Goal: Check status: Check status

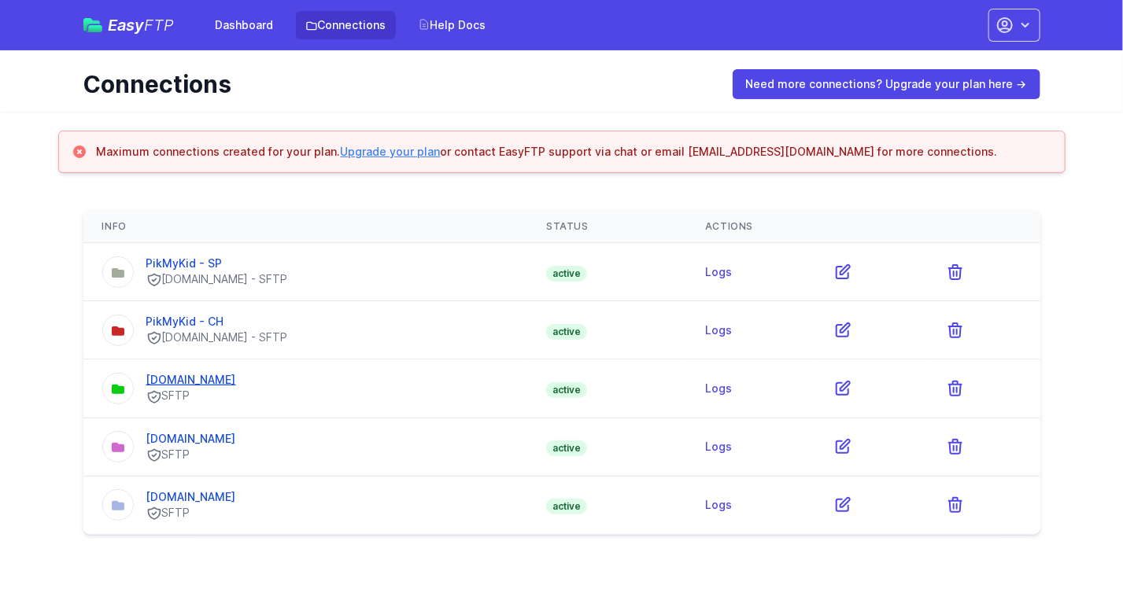
click at [209, 377] on link "[DOMAIN_NAME]" at bounding box center [191, 379] width 90 height 13
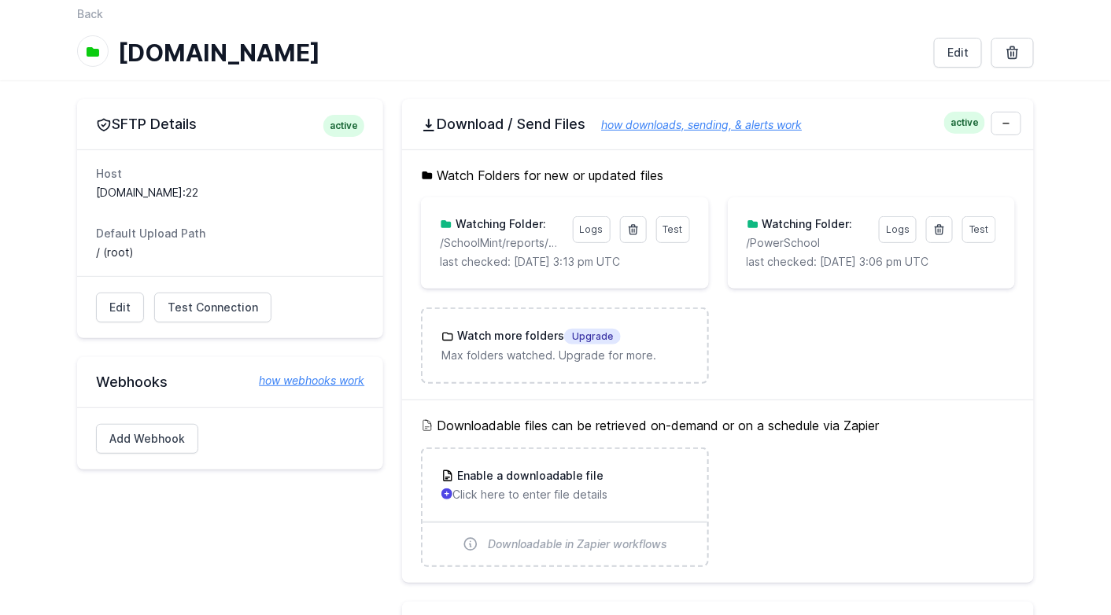
scroll to position [79, 0]
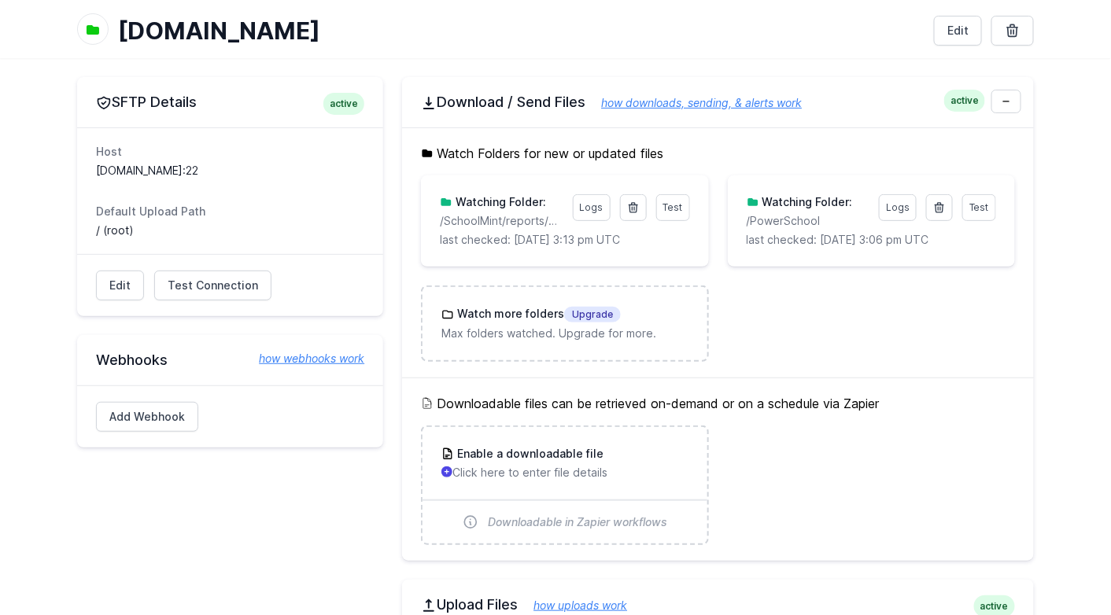
click at [894, 336] on ul "Test Logs Watching Folder: /SchoolMint/reports/Cupp_Bobby_2202576 last checked:…" at bounding box center [718, 268] width 594 height 186
click at [511, 245] on p "last checked: 9/9/2025 3:13 pm UTC" at bounding box center [564, 240] width 249 height 16
click at [818, 233] on p "last checked: 9/9/2025 3:06 pm UTC" at bounding box center [871, 240] width 249 height 16
click at [473, 227] on div "Test Logs Watching Folder: /SchoolMint/reports/Cupp_Bobby_2202576 last checked:…" at bounding box center [564, 221] width 249 height 54
click at [817, 224] on p "/PowerSchool" at bounding box center [808, 221] width 123 height 16
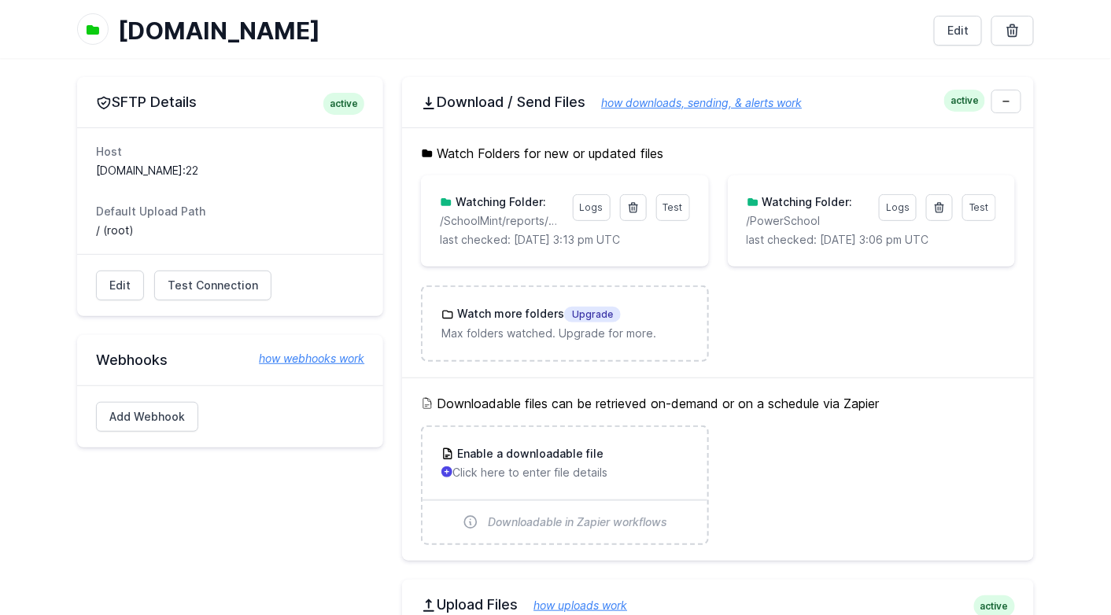
click at [515, 232] on p "last checked: 9/9/2025 3:13 pm UTC" at bounding box center [564, 240] width 249 height 16
click at [840, 238] on p "last checked: 9/9/2025 3:06 pm UTC" at bounding box center [871, 240] width 249 height 16
click at [492, 233] on p "last checked: 9/9/2025 3:13 pm UTC" at bounding box center [564, 240] width 249 height 16
click at [488, 227] on p "/SchoolMint/reports/Cupp_Bobby_2202576" at bounding box center [501, 221] width 123 height 16
click at [492, 220] on p "/SchoolMint/reports/Cupp_Bobby_2202576" at bounding box center [501, 221] width 123 height 16
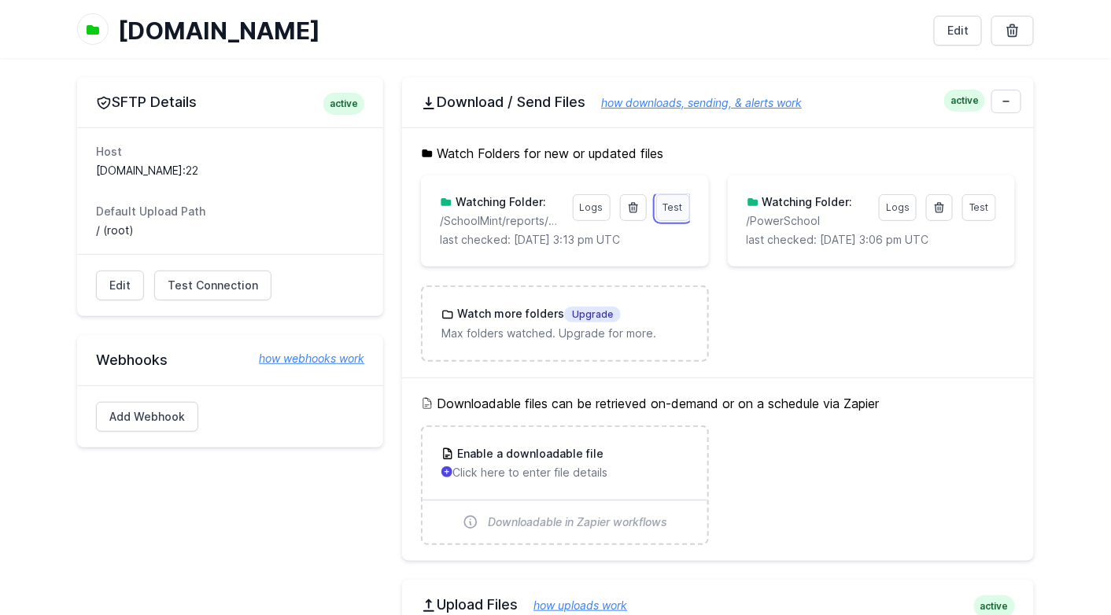
click at [676, 207] on span "Test" at bounding box center [673, 207] width 20 height 12
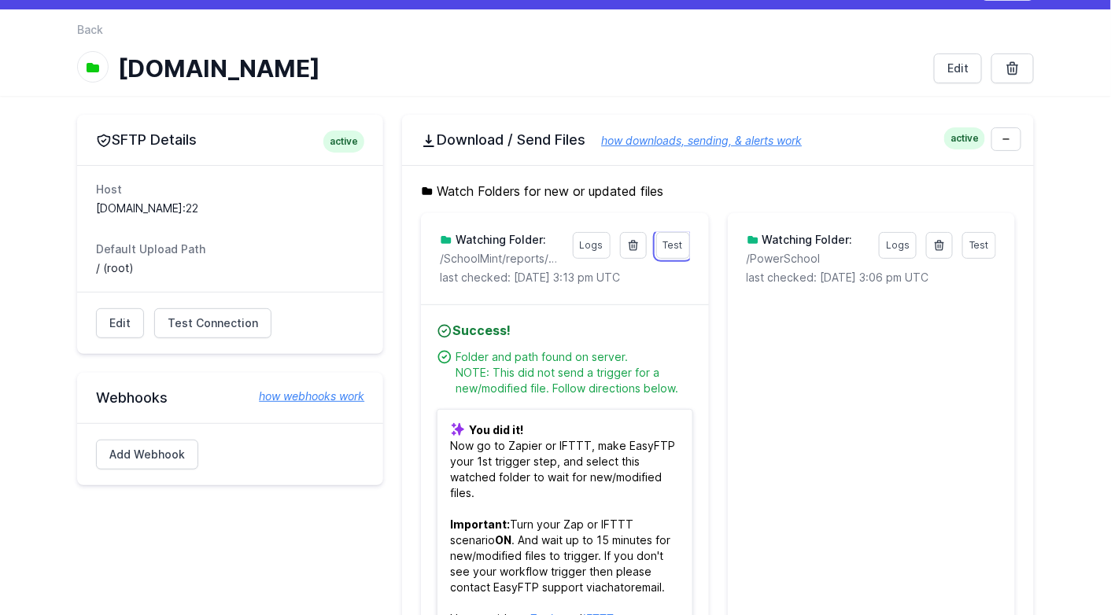
scroll to position [0, 0]
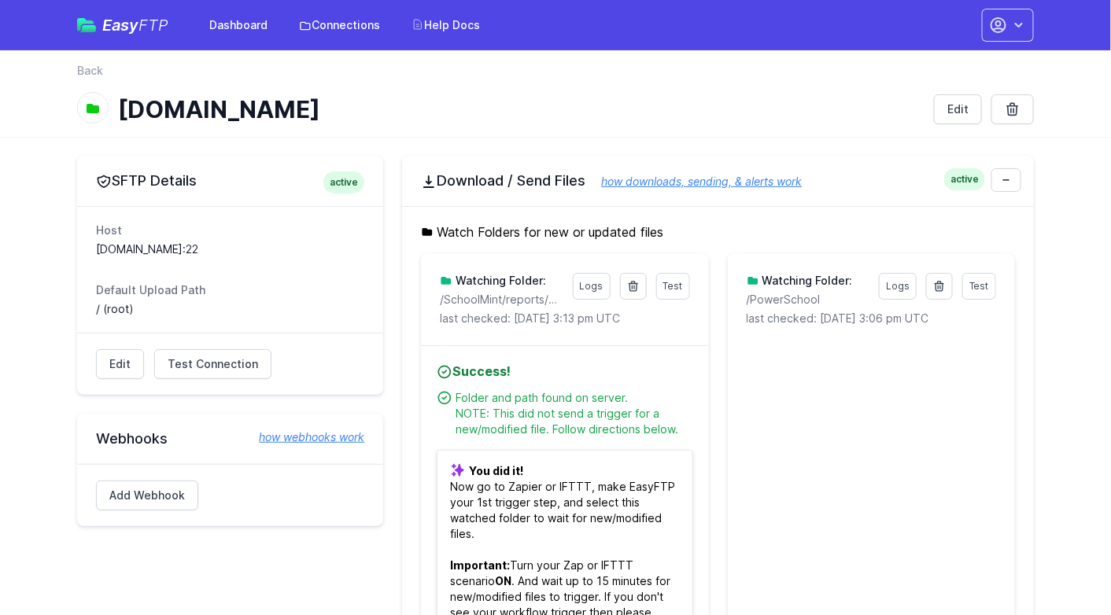
click at [505, 386] on ul "Folder and path found on server. NOTE: This did not send a trigger for a new/mo…" at bounding box center [565, 409] width 256 height 57
click at [210, 32] on link "Dashboard" at bounding box center [238, 25] width 77 height 28
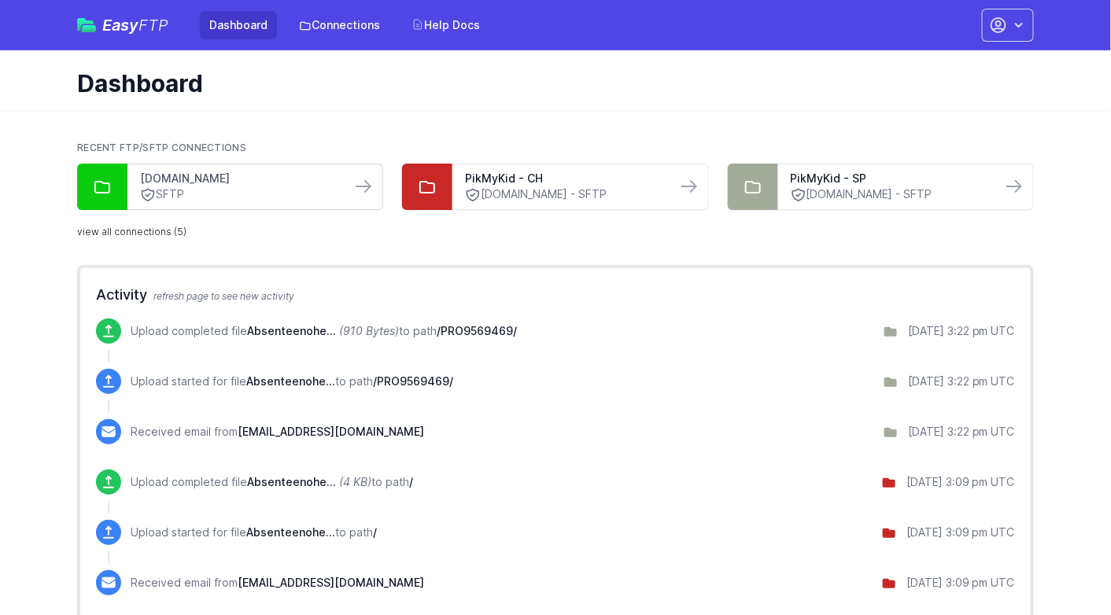
click at [271, 180] on link "[DOMAIN_NAME]" at bounding box center [239, 179] width 198 height 16
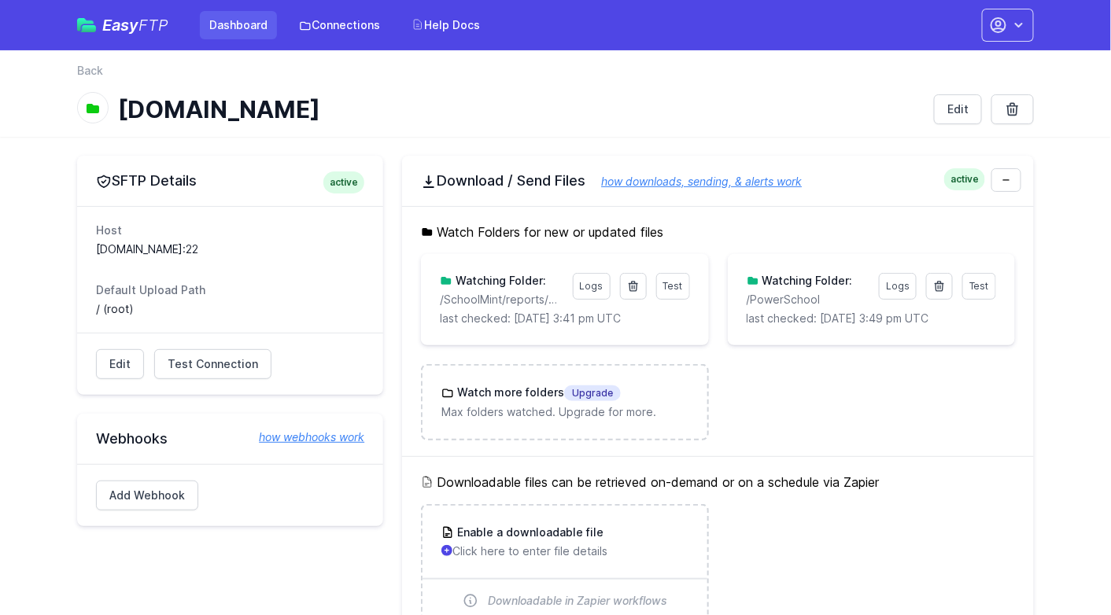
click at [231, 22] on link "Dashboard" at bounding box center [238, 25] width 77 height 28
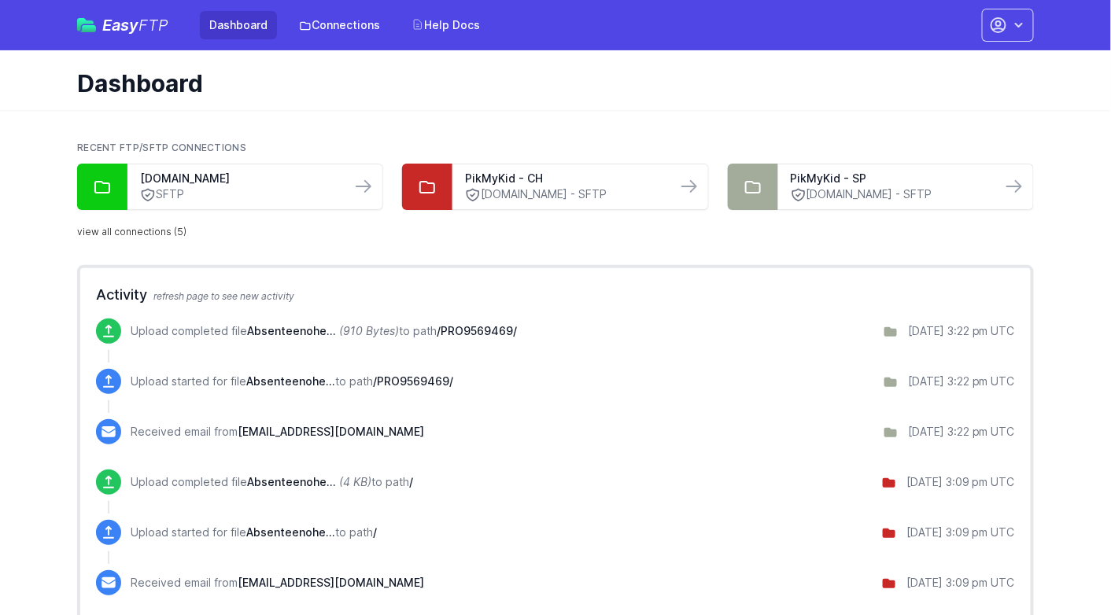
click at [237, 28] on link "Dashboard" at bounding box center [238, 25] width 77 height 28
click at [340, 29] on link "Connections" at bounding box center [340, 25] width 100 height 28
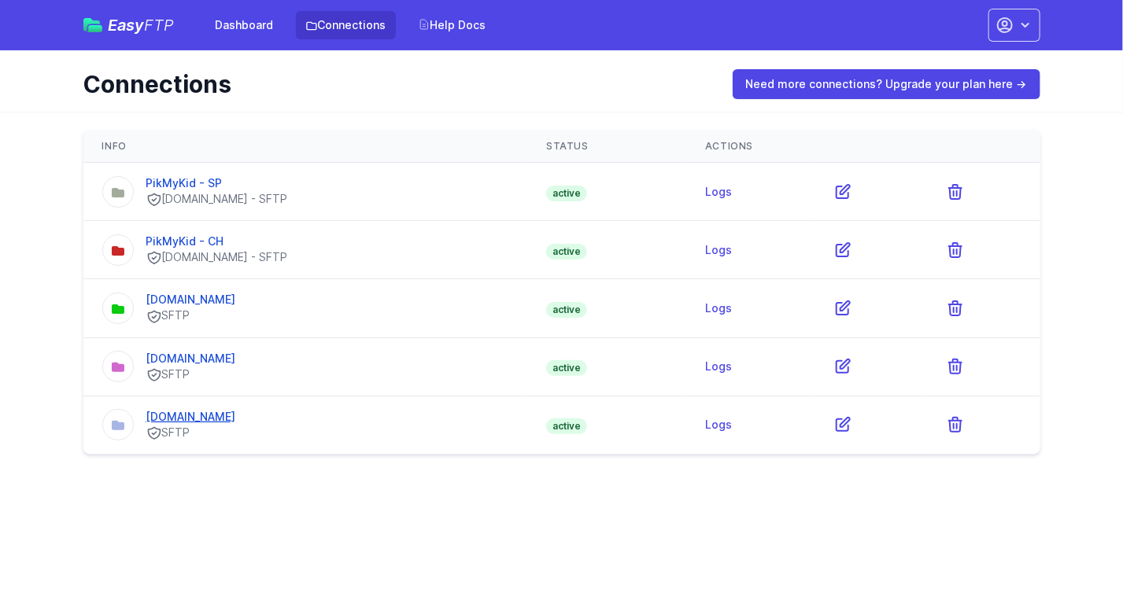
click at [193, 416] on link "[DOMAIN_NAME]" at bounding box center [191, 416] width 90 height 13
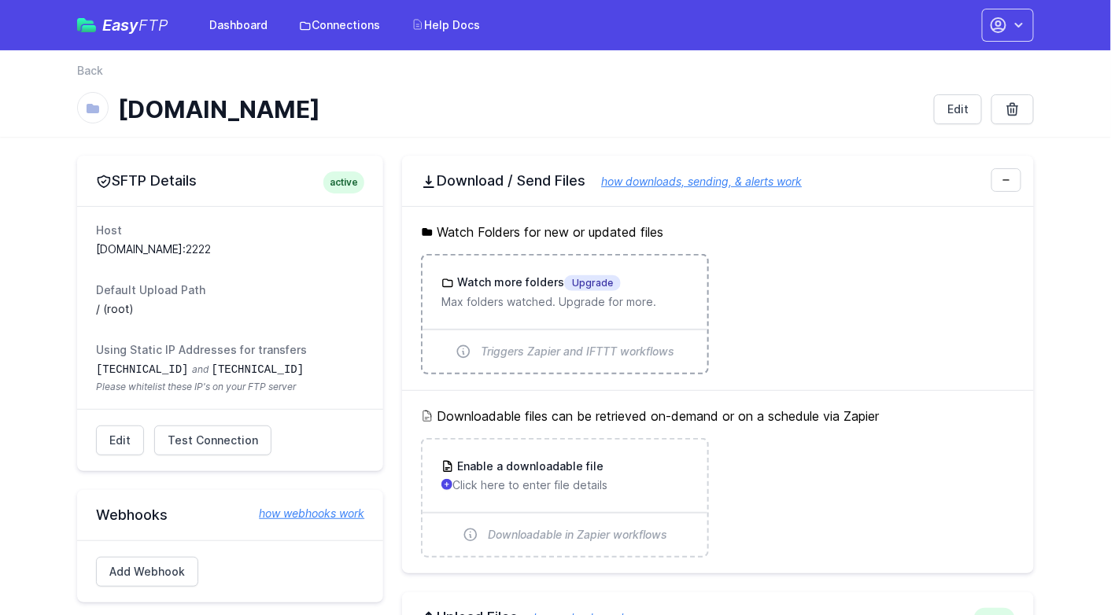
click at [508, 281] on h3 "Watch more folders Upgrade" at bounding box center [537, 283] width 167 height 17
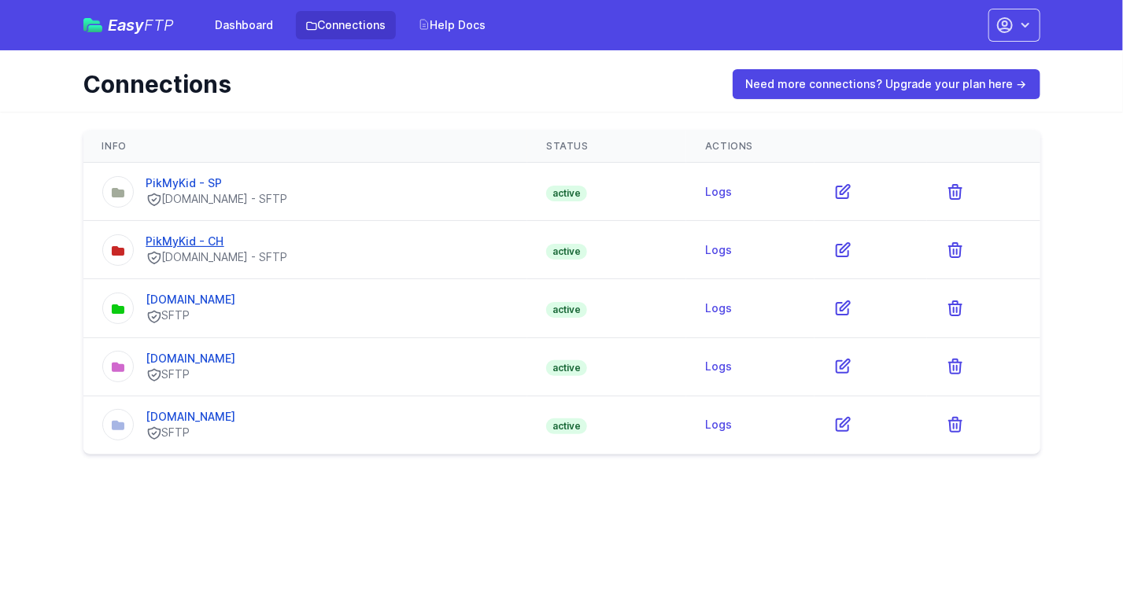
click at [192, 242] on link "PikMyKid - CH" at bounding box center [185, 240] width 78 height 13
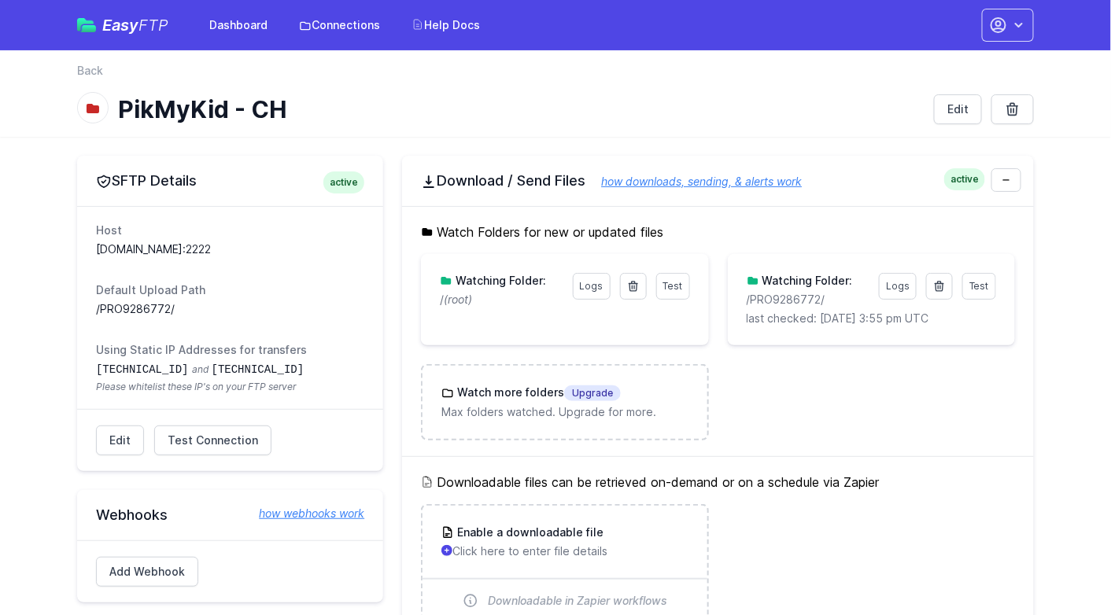
click at [515, 314] on div "Test Logs Watching Folder: / (root)" at bounding box center [564, 290] width 287 height 72
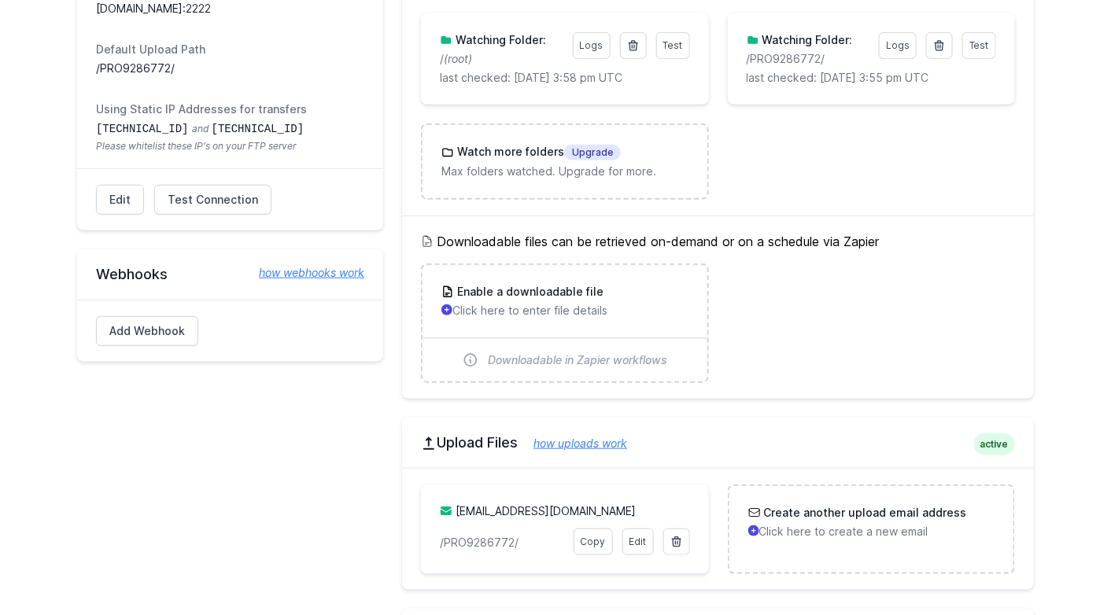
drag, startPoint x: 623, startPoint y: 235, endPoint x: 625, endPoint y: 221, distance: 14.3
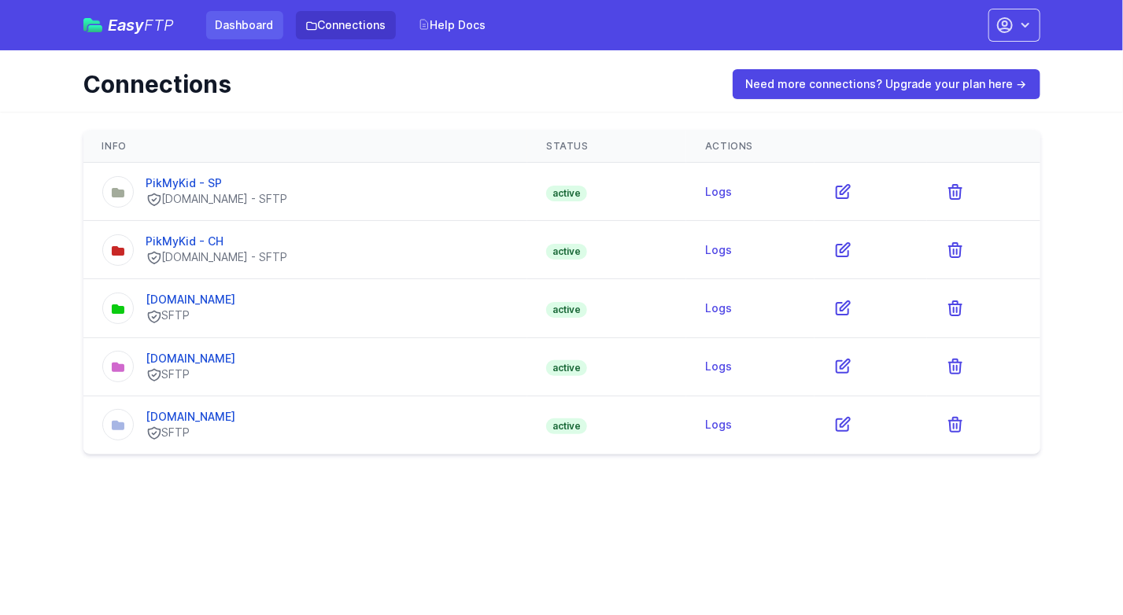
click at [249, 21] on link "Dashboard" at bounding box center [244, 25] width 77 height 28
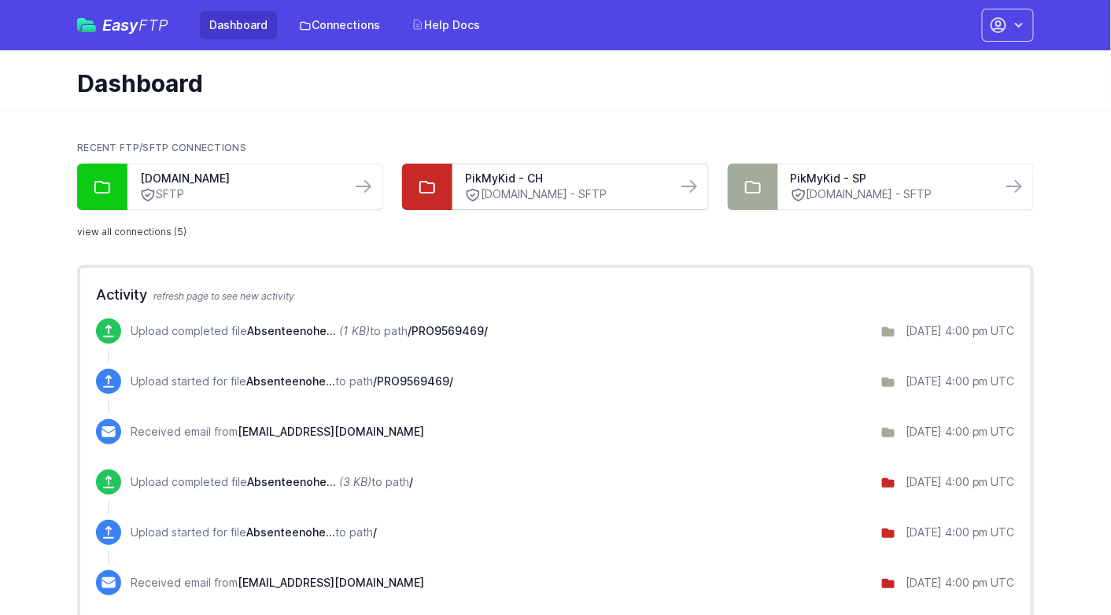
click at [511, 196] on link "uploads.pikmykid.com - SFTP" at bounding box center [564, 194] width 198 height 17
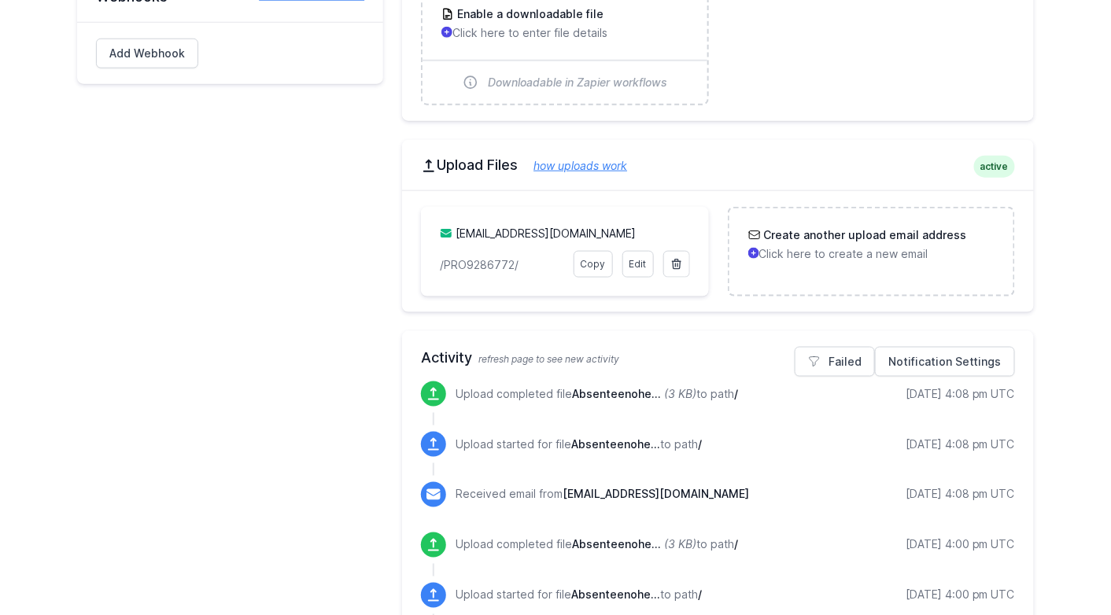
scroll to position [551, 0]
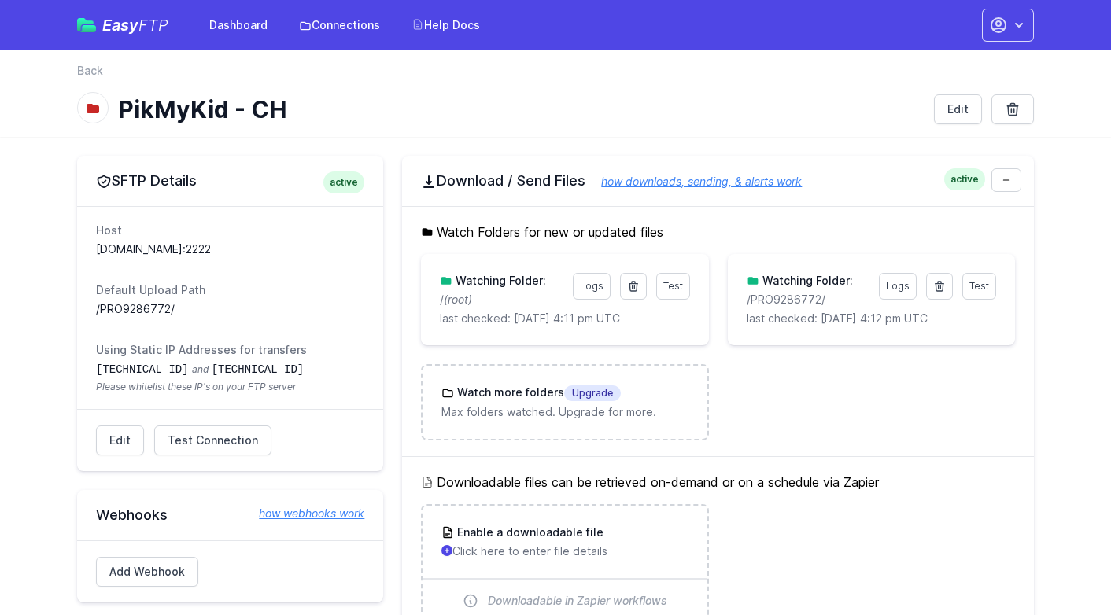
scroll to position [551, 0]
